Goal: Navigation & Orientation: Understand site structure

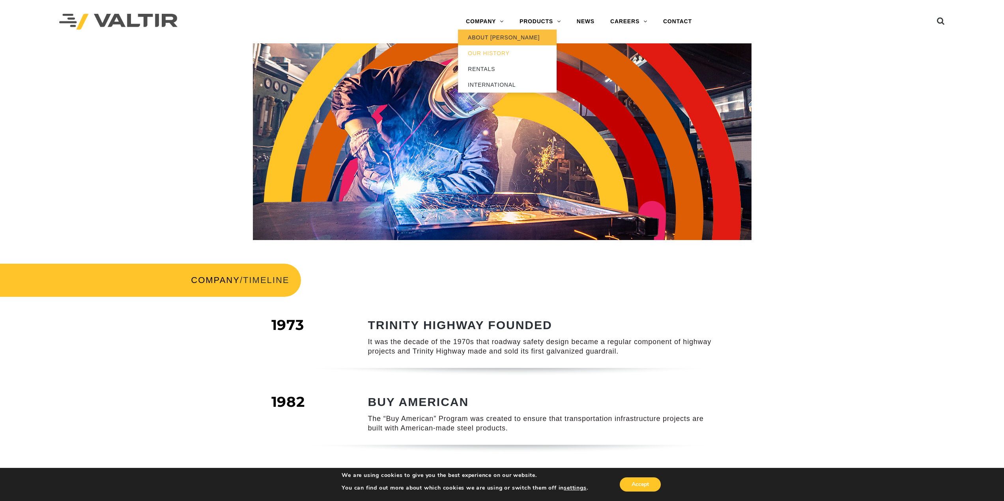
click at [488, 39] on link "ABOUT [PERSON_NAME]" at bounding box center [507, 38] width 99 height 16
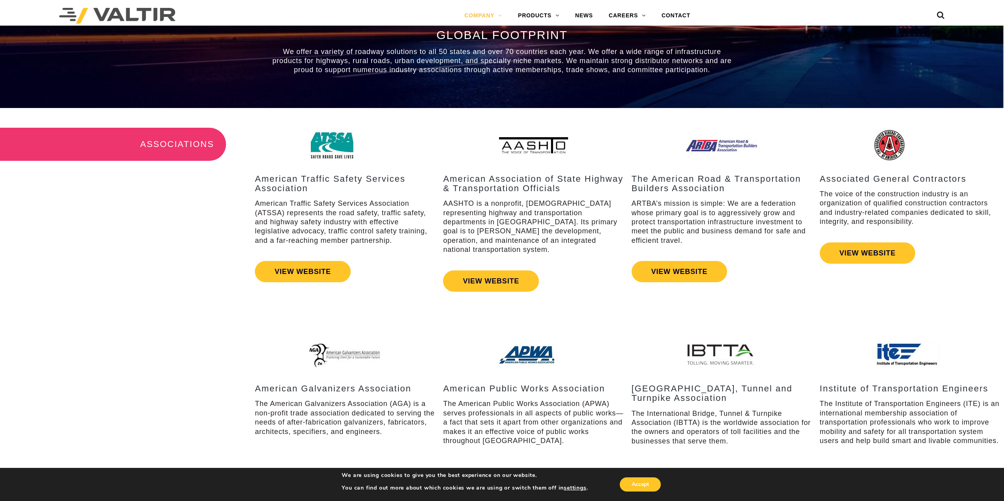
scroll to position [1065, 0]
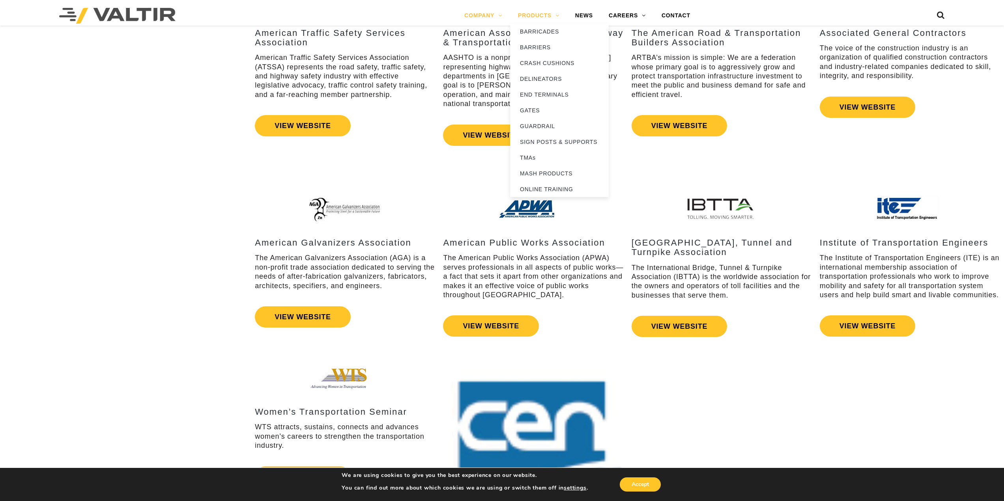
click at [546, 17] on link "PRODUCTS" at bounding box center [538, 16] width 57 height 16
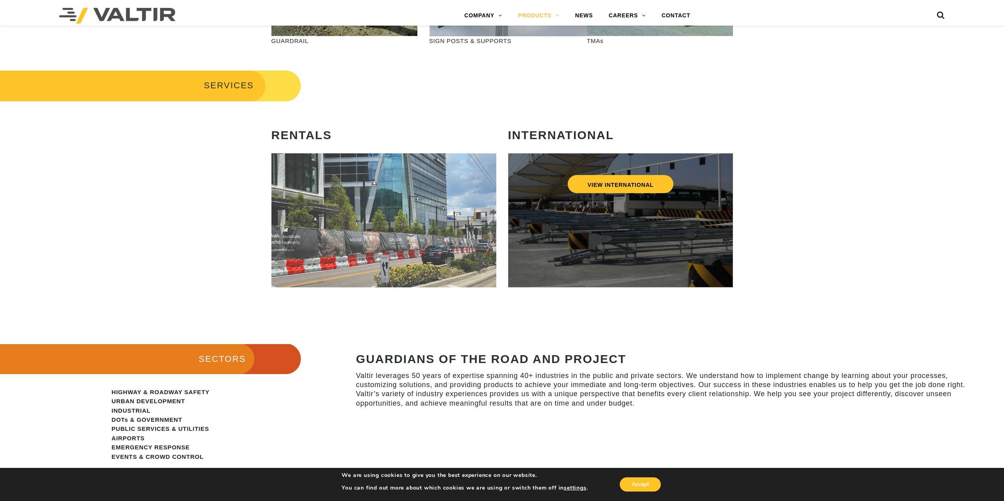
scroll to position [325, 0]
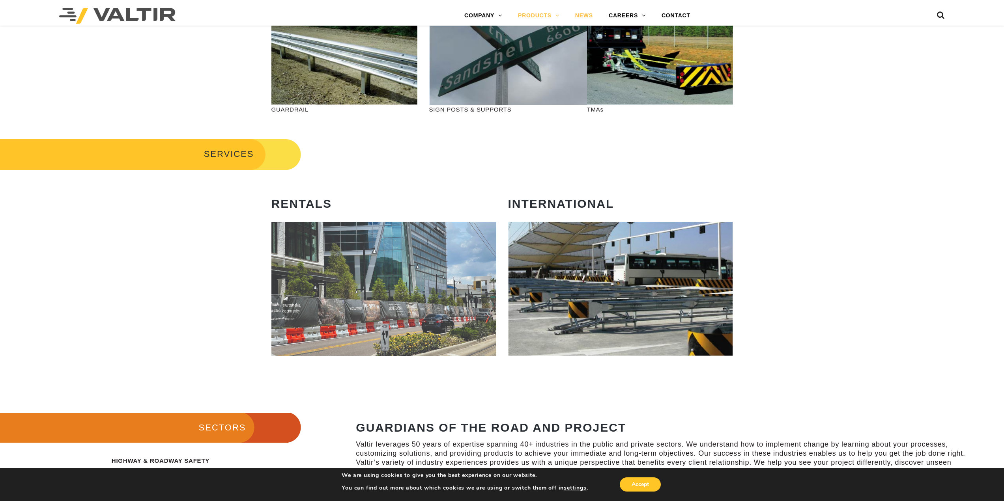
click at [587, 14] on link "NEWS" at bounding box center [584, 16] width 34 height 16
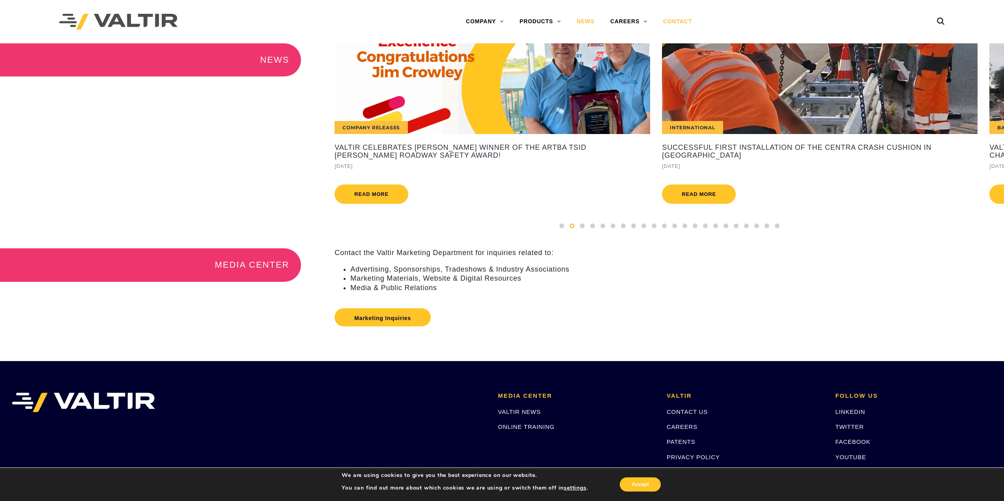
click at [683, 19] on link "CONTACT" at bounding box center [677, 22] width 45 height 16
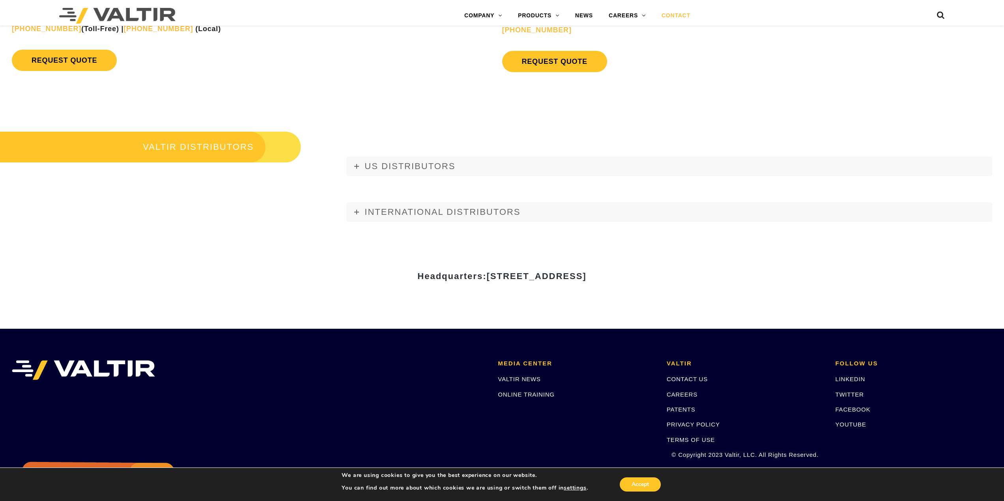
scroll to position [1026, 0]
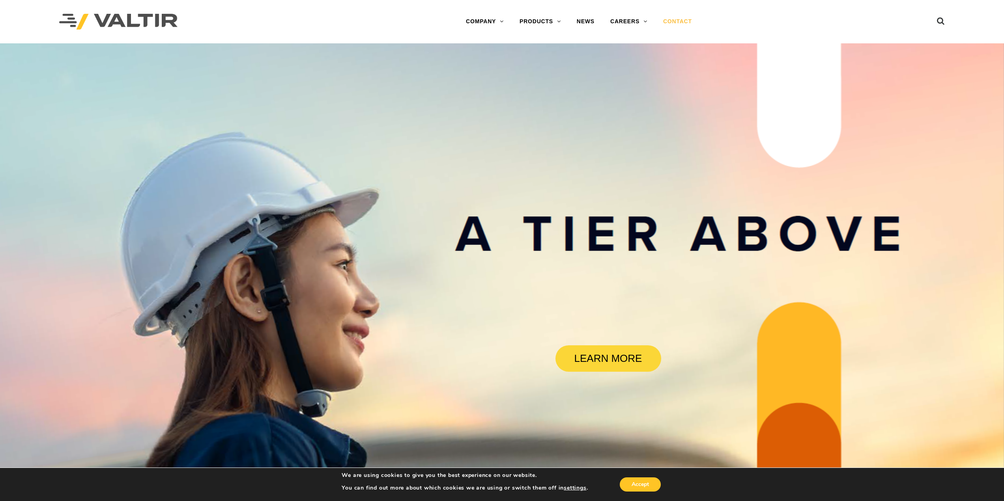
click at [669, 19] on link "CONTACT" at bounding box center [677, 22] width 45 height 16
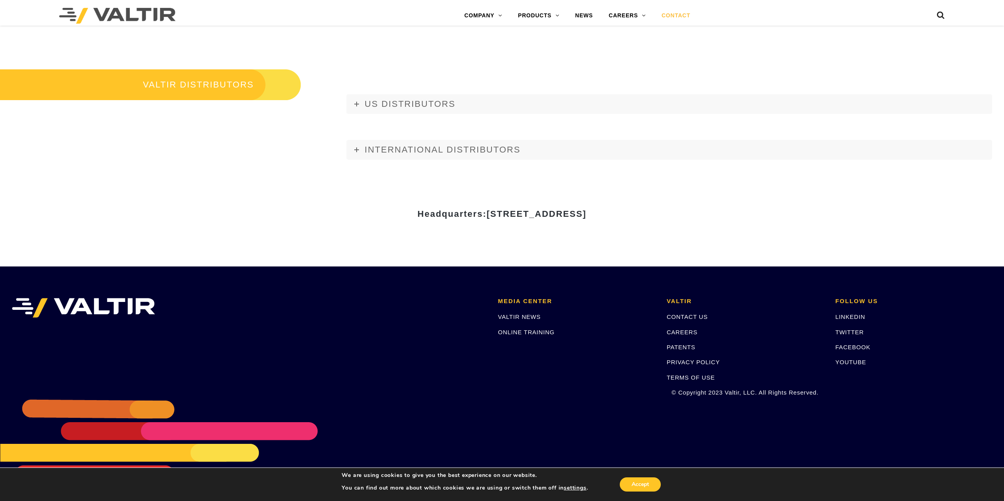
scroll to position [1082, 0]
